Goal: Check status

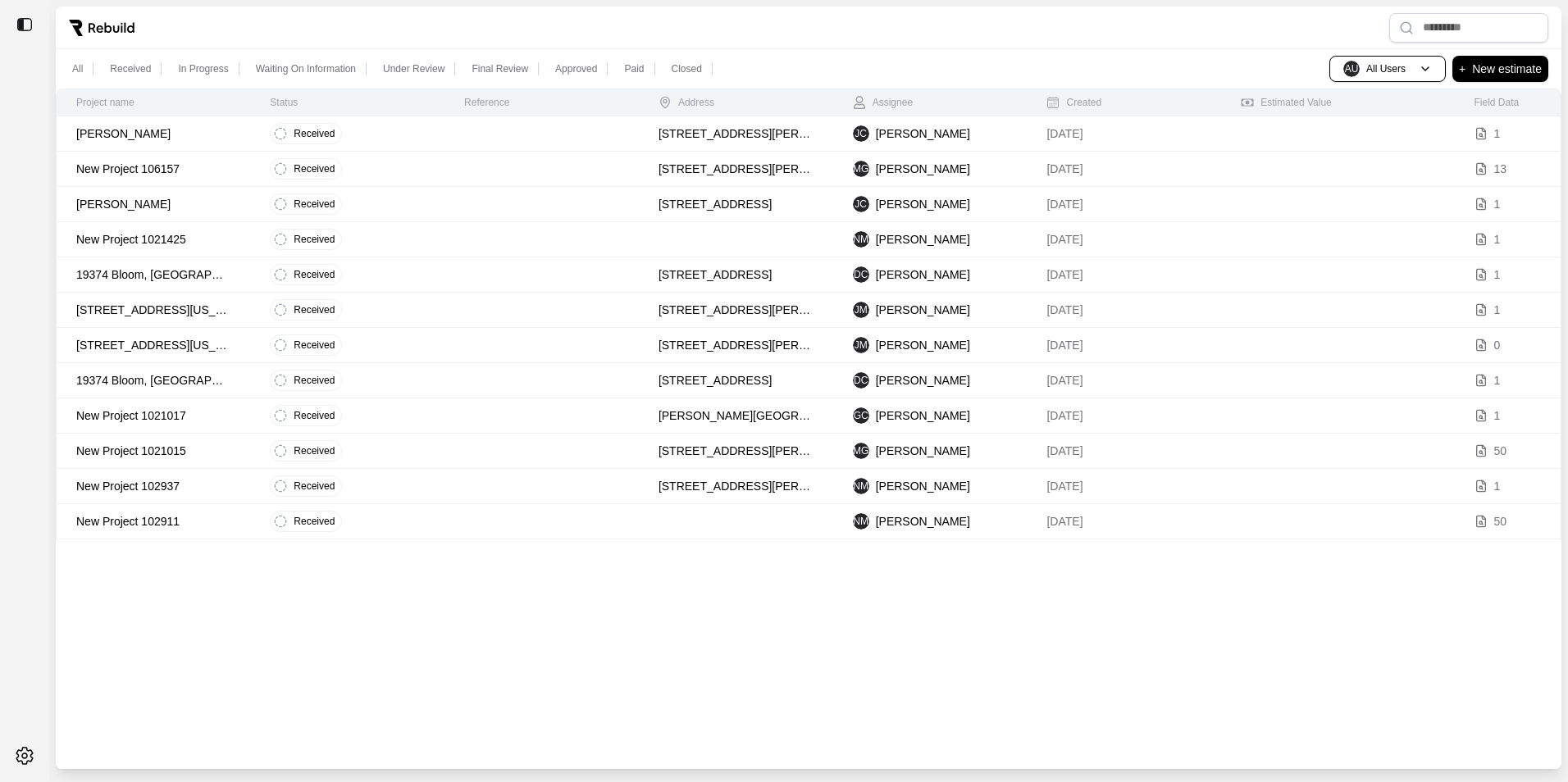
click at [274, 64] on p "Waiting On Information" at bounding box center [306, 69] width 100 height 13
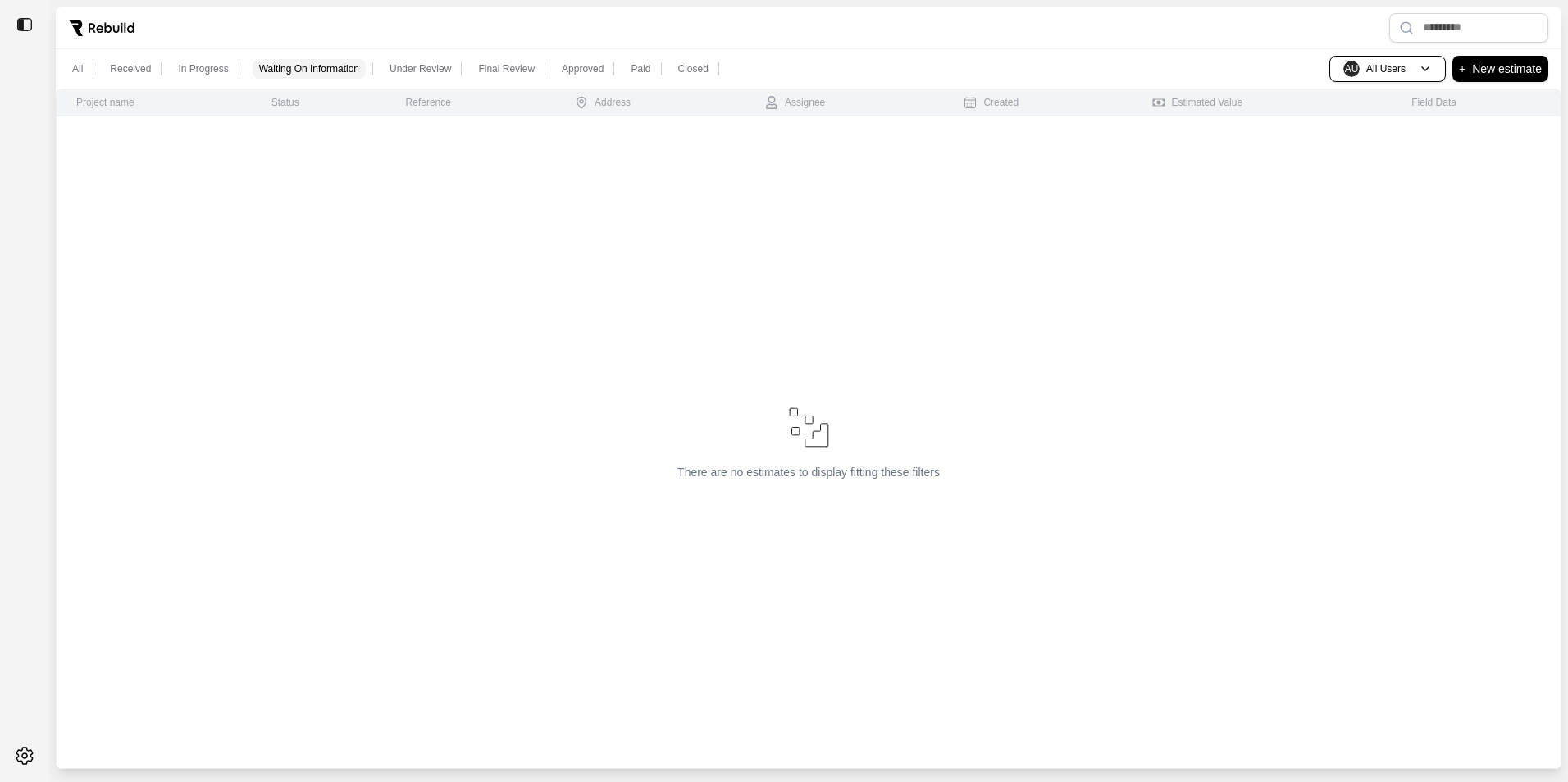
click at [185, 66] on p "In Progress" at bounding box center [203, 69] width 50 height 13
click at [511, 68] on p "Final Review" at bounding box center [506, 69] width 56 height 13
click at [406, 72] on p "Under Review" at bounding box center [414, 69] width 62 height 13
click at [179, 64] on p "In Progress" at bounding box center [203, 69] width 50 height 13
click at [120, 65] on p "Received" at bounding box center [130, 69] width 41 height 13
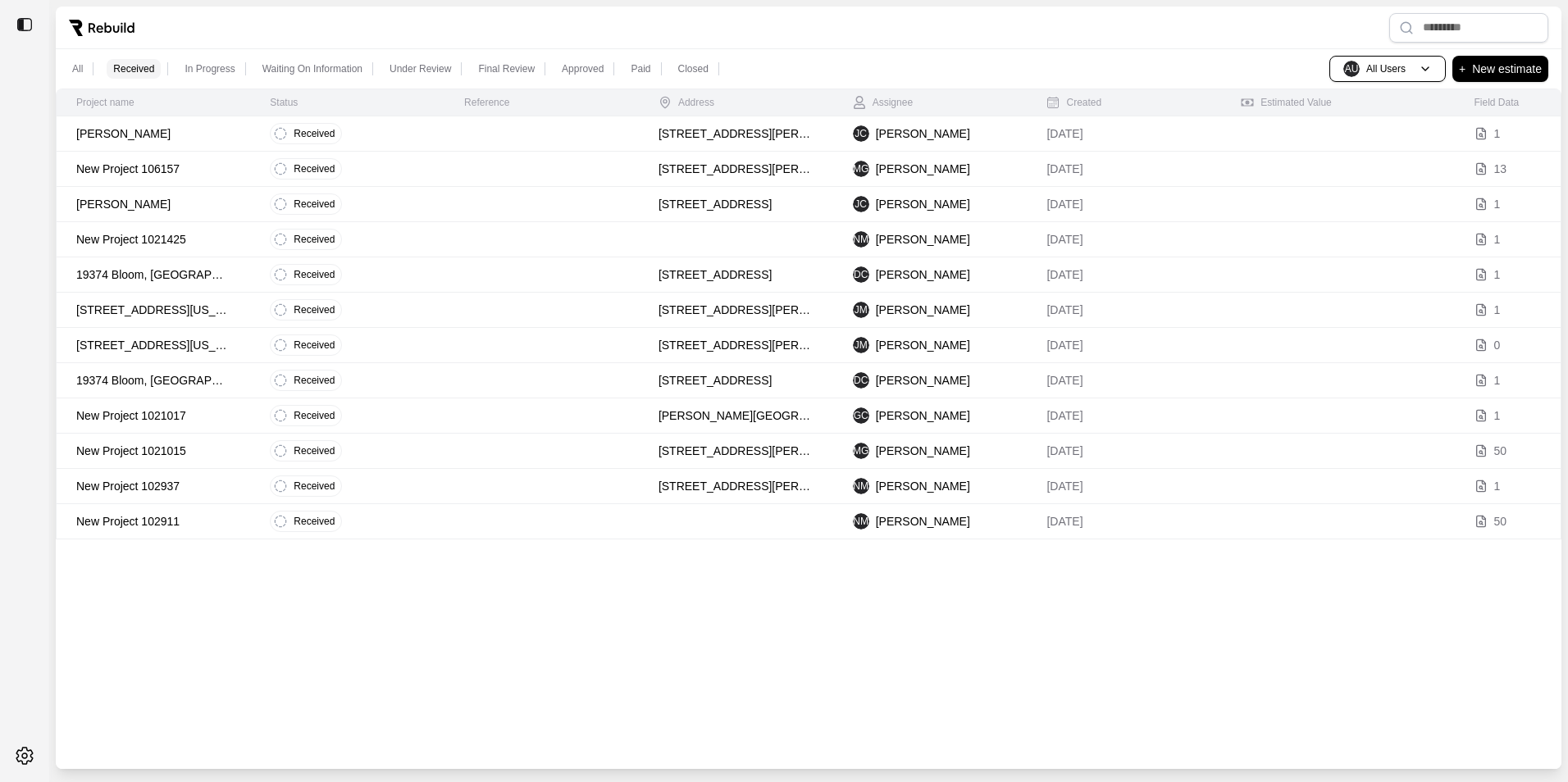
click at [586, 68] on p "Approved" at bounding box center [582, 69] width 41 height 13
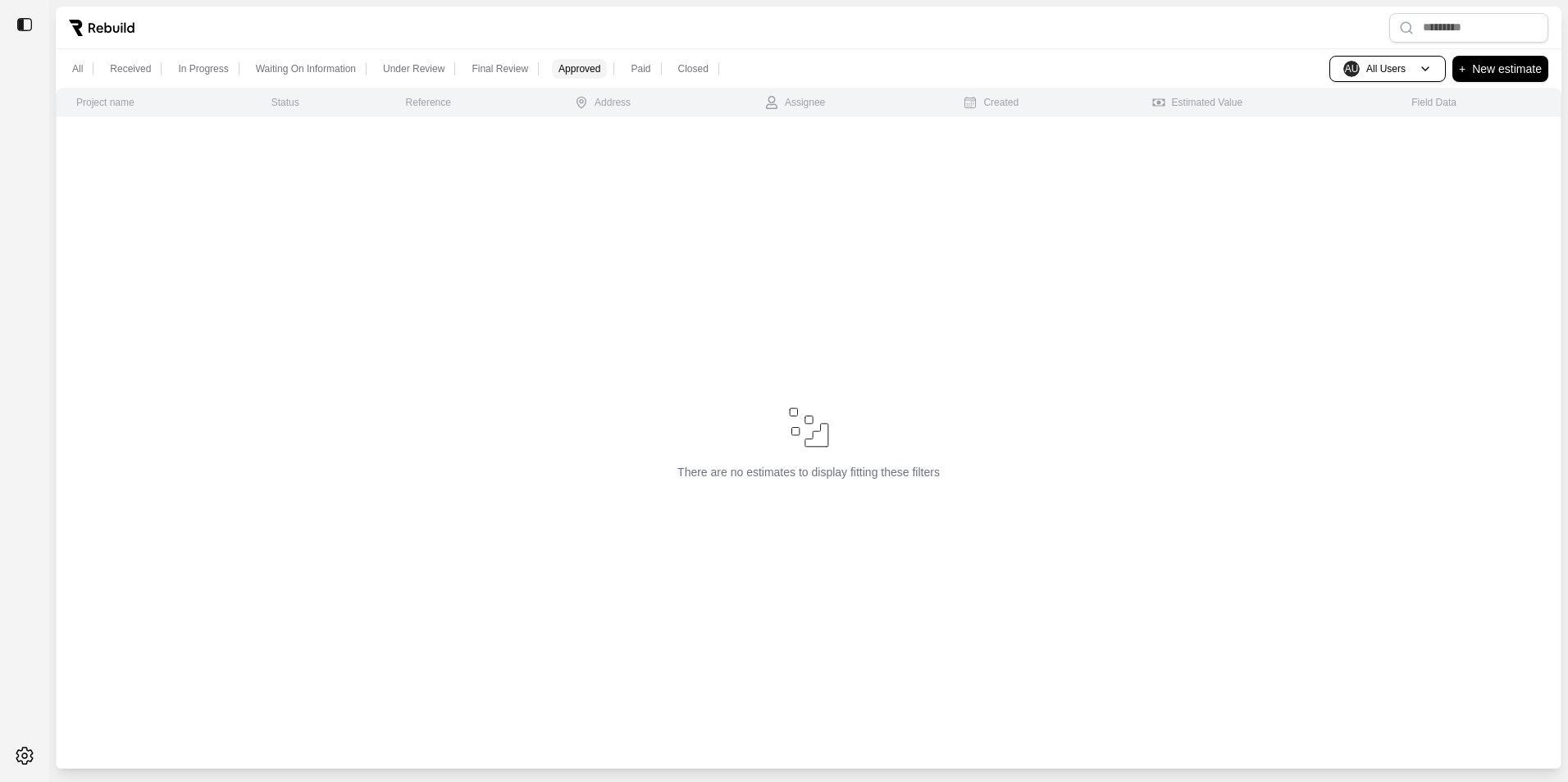
click at [640, 66] on p "Paid" at bounding box center [640, 69] width 19 height 13
click at [700, 71] on p "Closed" at bounding box center [693, 69] width 30 height 13
click at [75, 67] on p "All" at bounding box center [77, 69] width 11 height 13
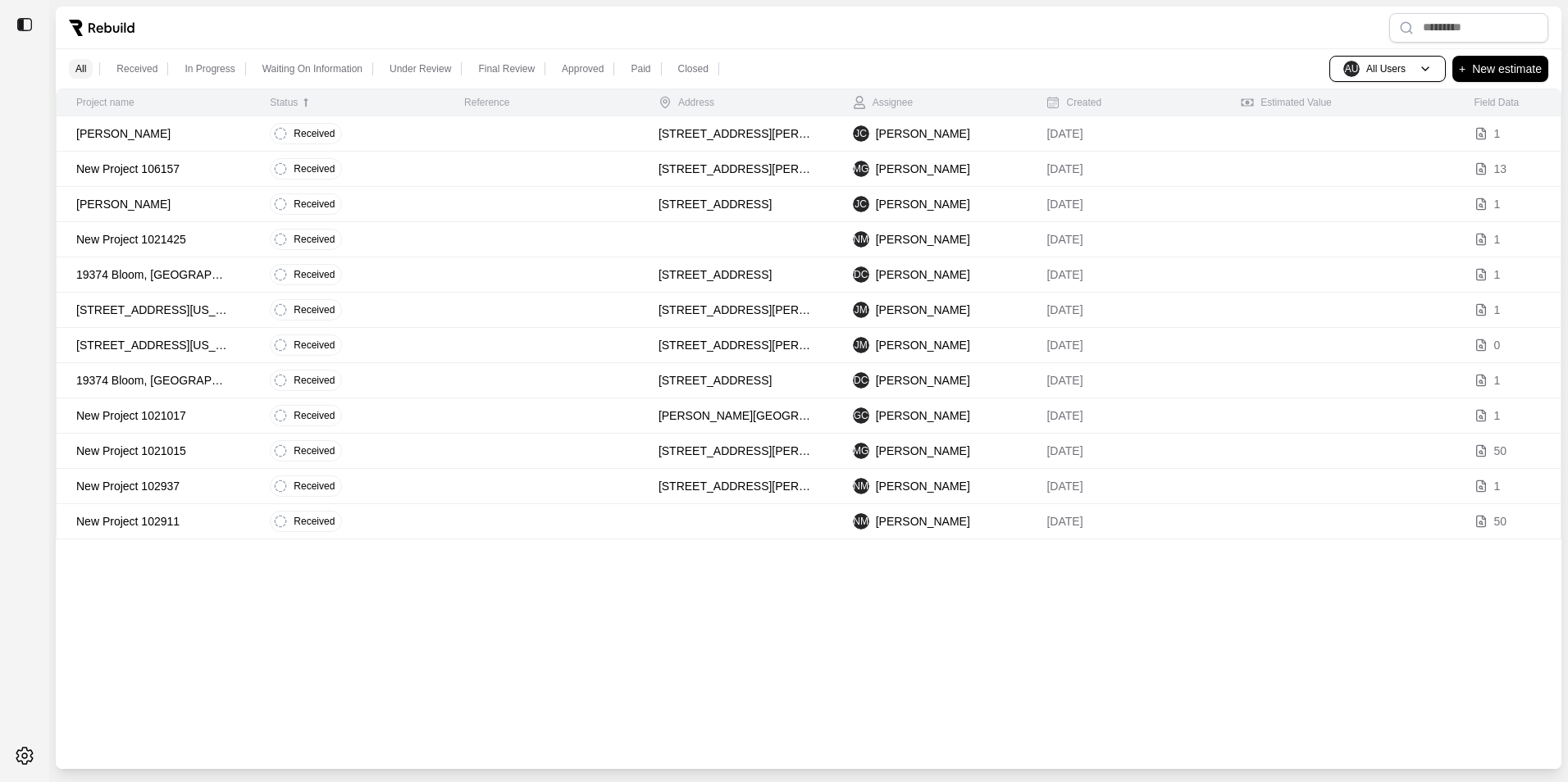
drag, startPoint x: 403, startPoint y: 99, endPoint x: 393, endPoint y: 99, distance: 10.0
click at [395, 99] on div "Status" at bounding box center [347, 102] width 155 height 13
click at [145, 95] on th "Project name" at bounding box center [153, 102] width 194 height 27
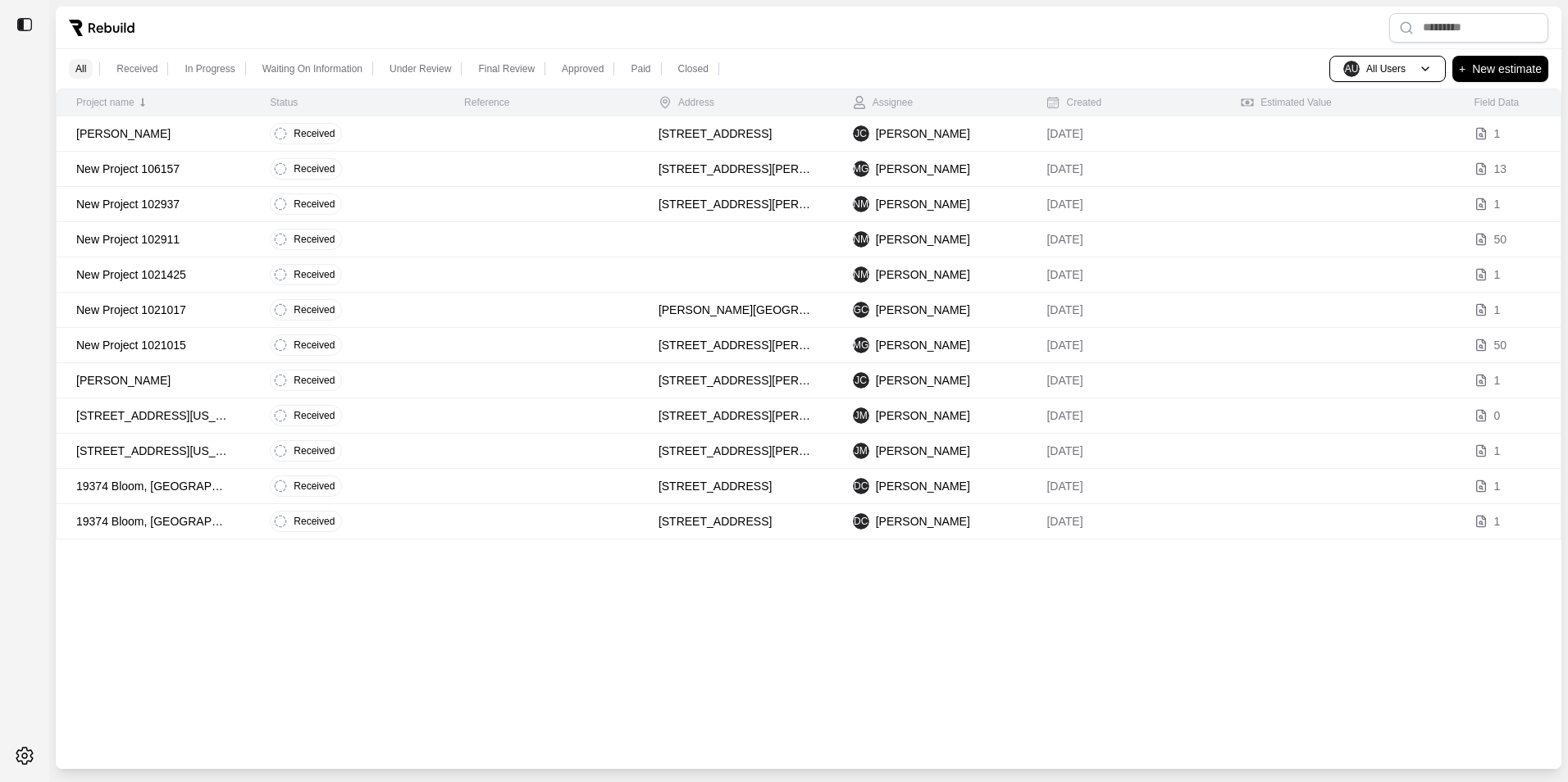
click at [144, 95] on th "Project name" at bounding box center [153, 102] width 194 height 27
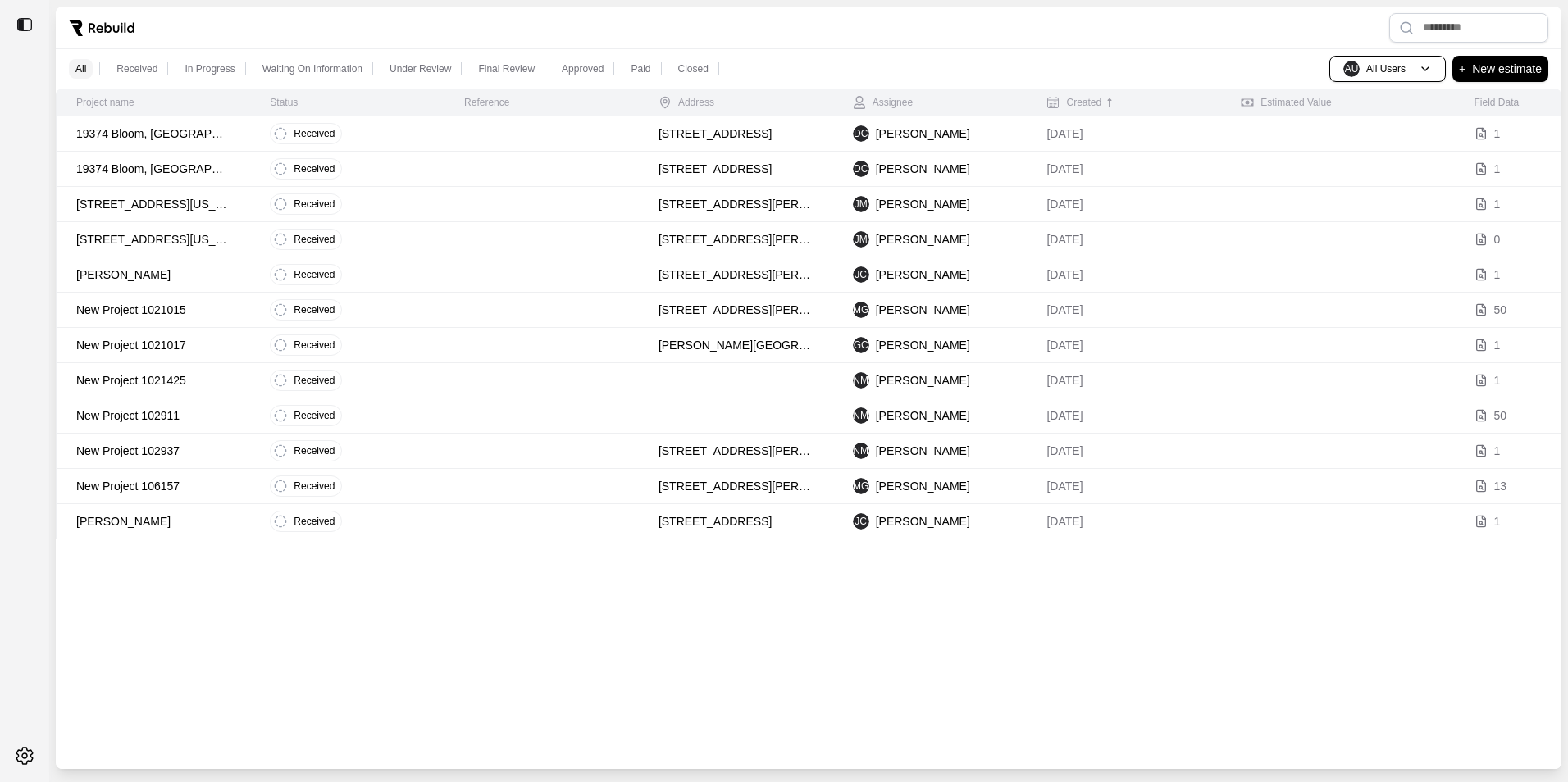
click at [1068, 100] on div "Created" at bounding box center [1074, 102] width 55 height 13
